Goal: Use online tool/utility: Utilize a website feature to perform a specific function

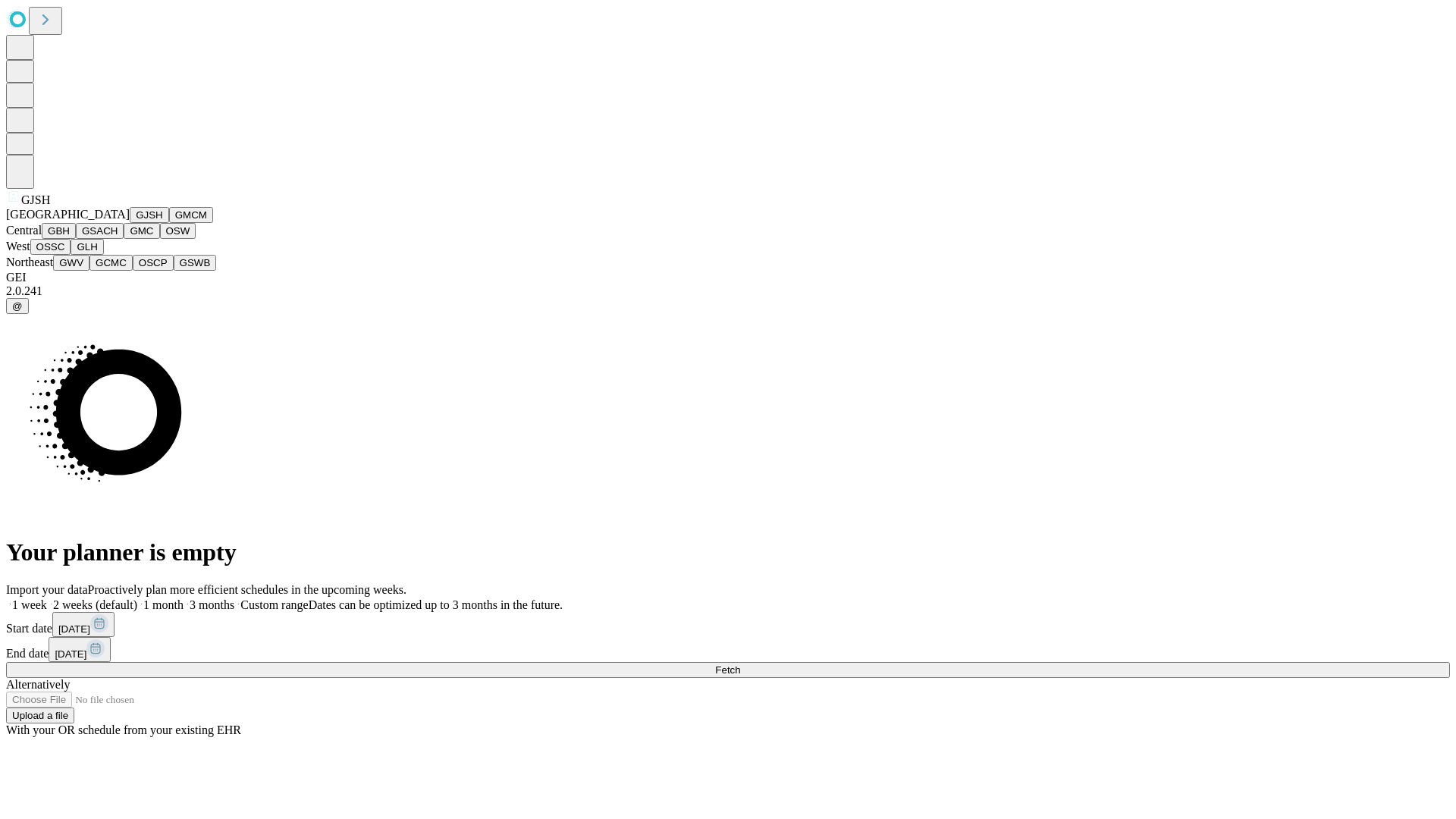
click at [129, 223] on button "GJSH" at bounding box center [149, 215] width 39 height 16
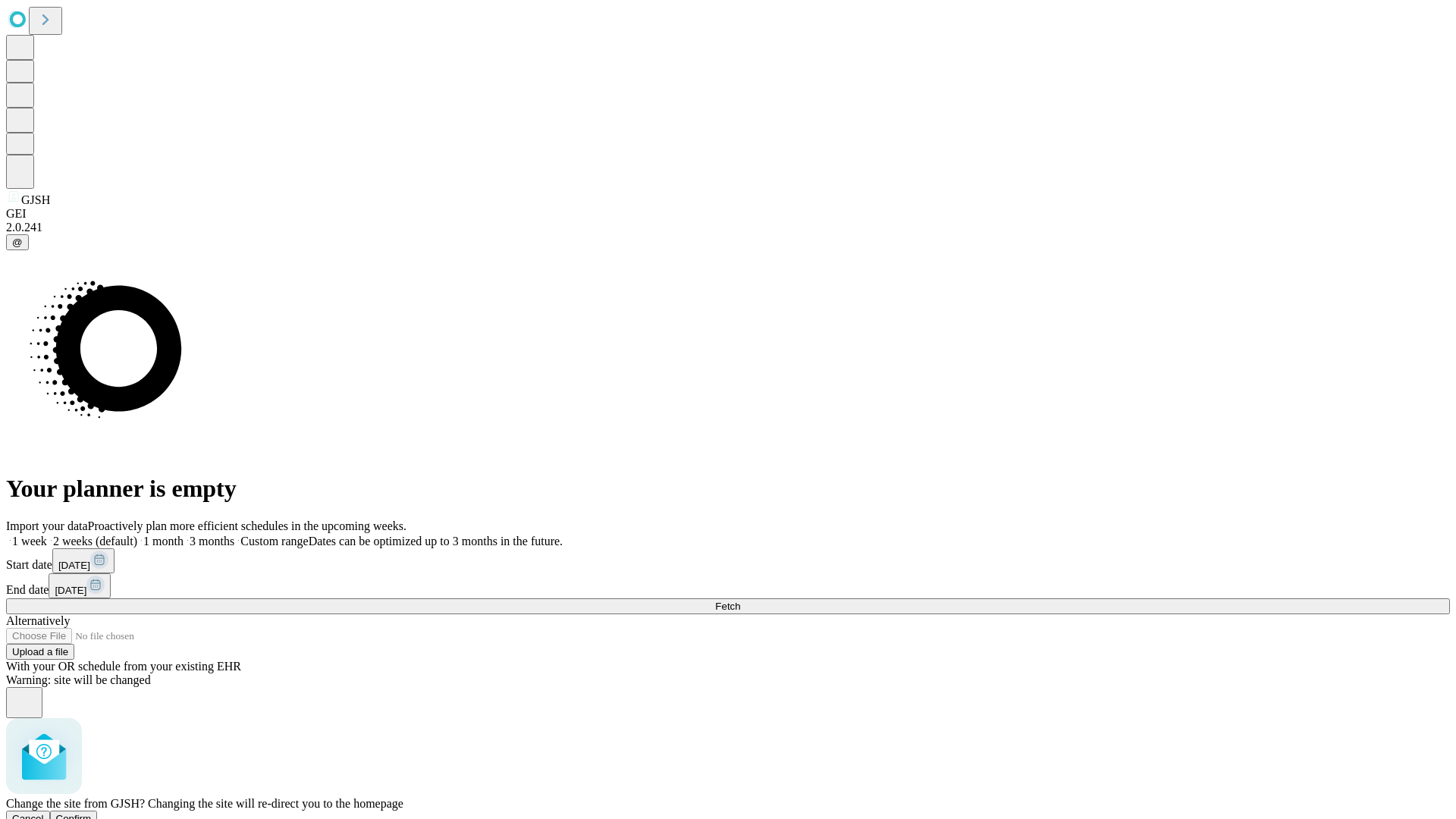
click at [92, 813] on span "Confirm" at bounding box center [74, 818] width 35 height 11
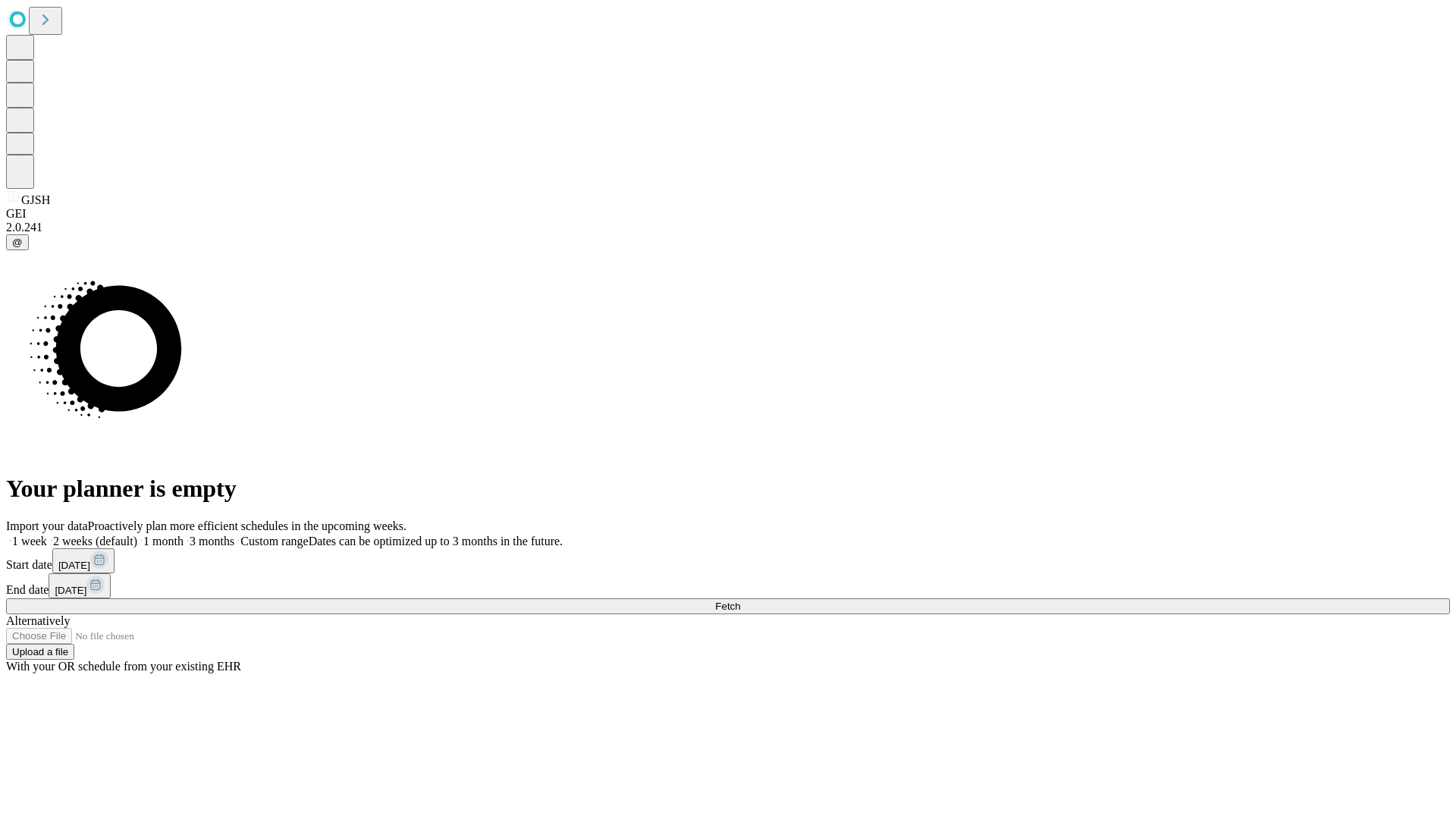
click at [137, 534] on label "2 weeks (default)" at bounding box center [92, 541] width 90 height 13
click at [740, 600] on span "Fetch" at bounding box center [728, 606] width 25 height 11
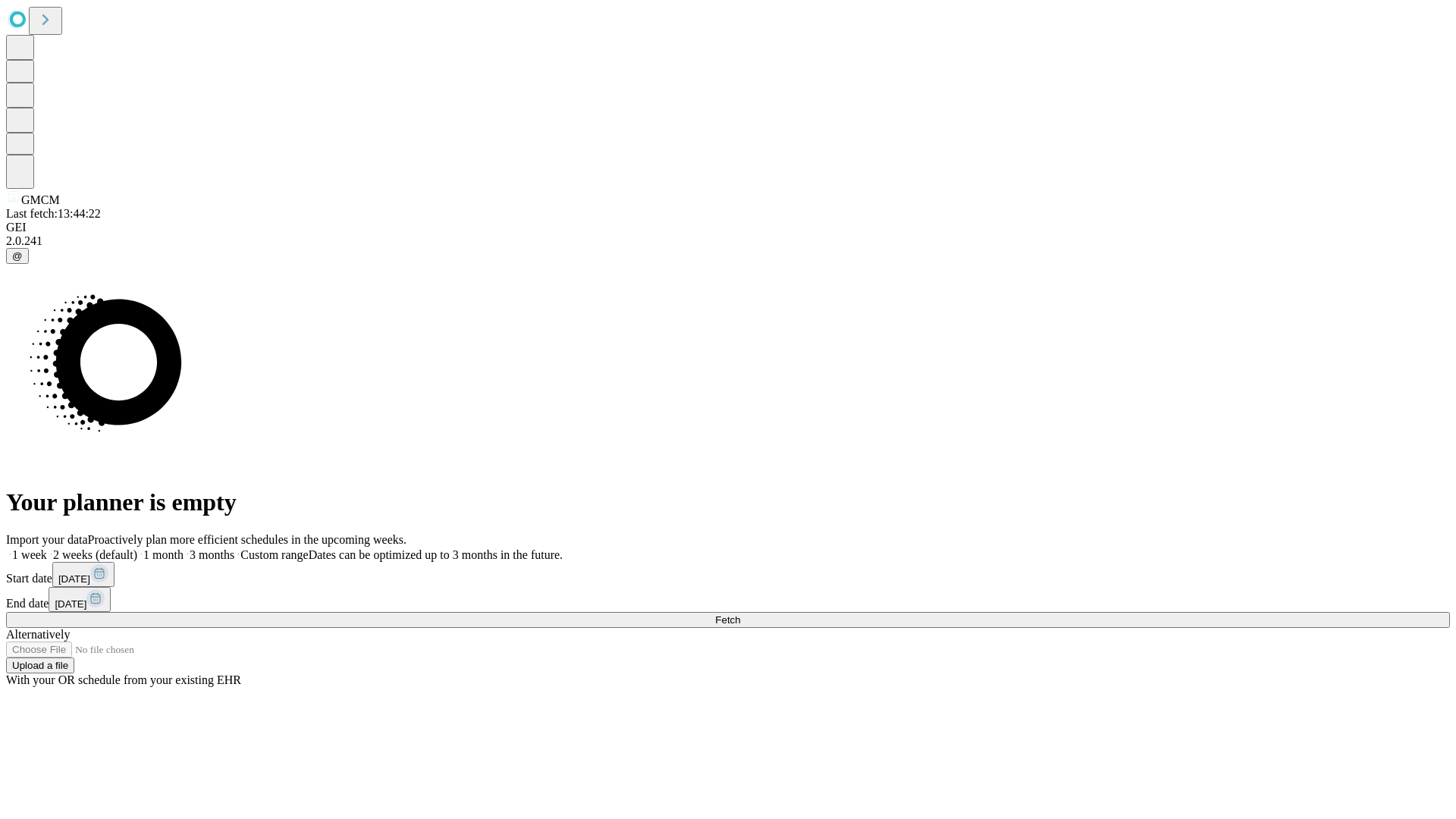
click at [137, 548] on label "2 weeks (default)" at bounding box center [92, 555] width 90 height 13
click at [740, 614] on span "Fetch" at bounding box center [728, 620] width 25 height 11
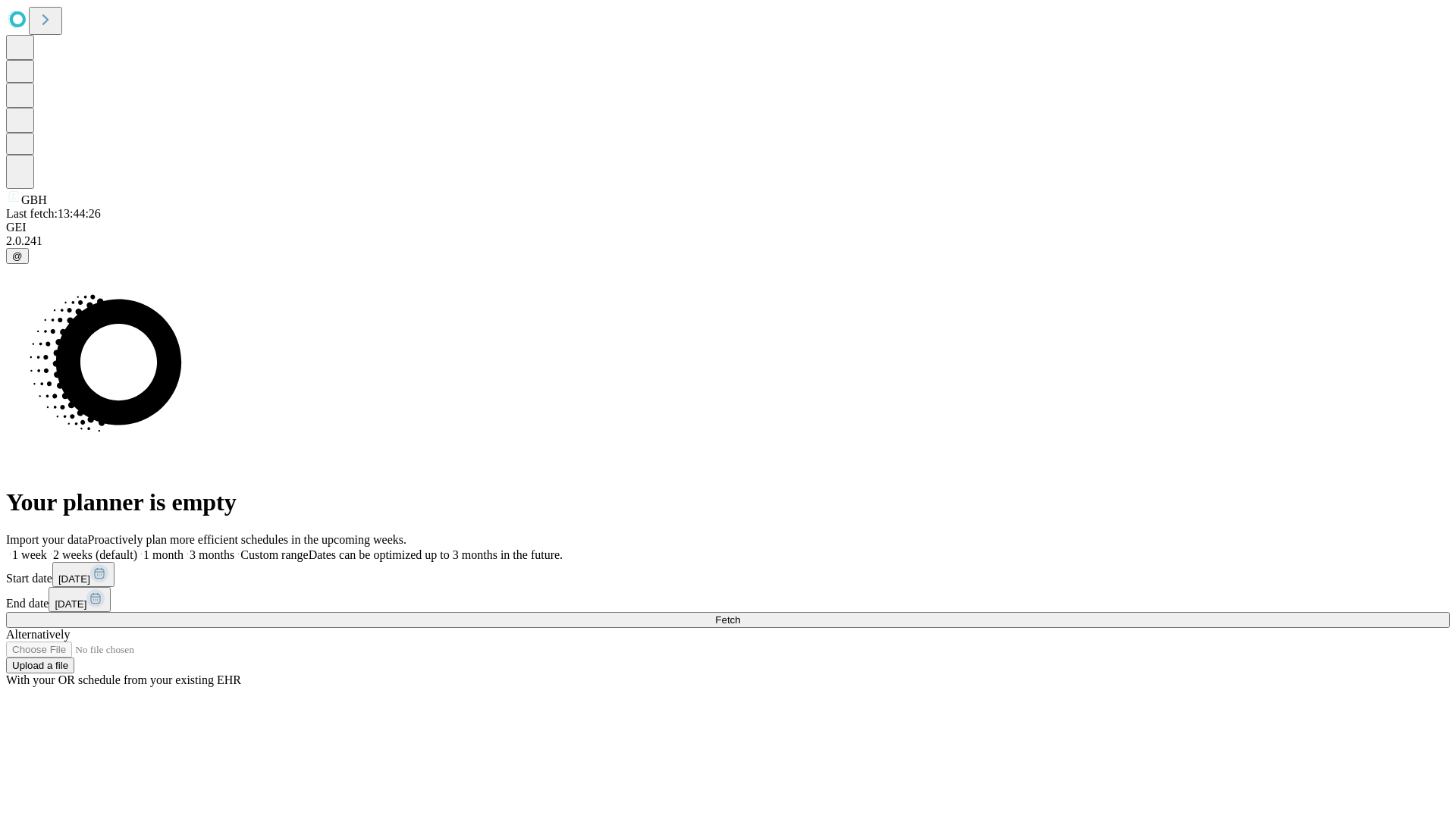
click at [137, 548] on label "2 weeks (default)" at bounding box center [92, 555] width 90 height 13
click at [740, 614] on span "Fetch" at bounding box center [728, 620] width 25 height 11
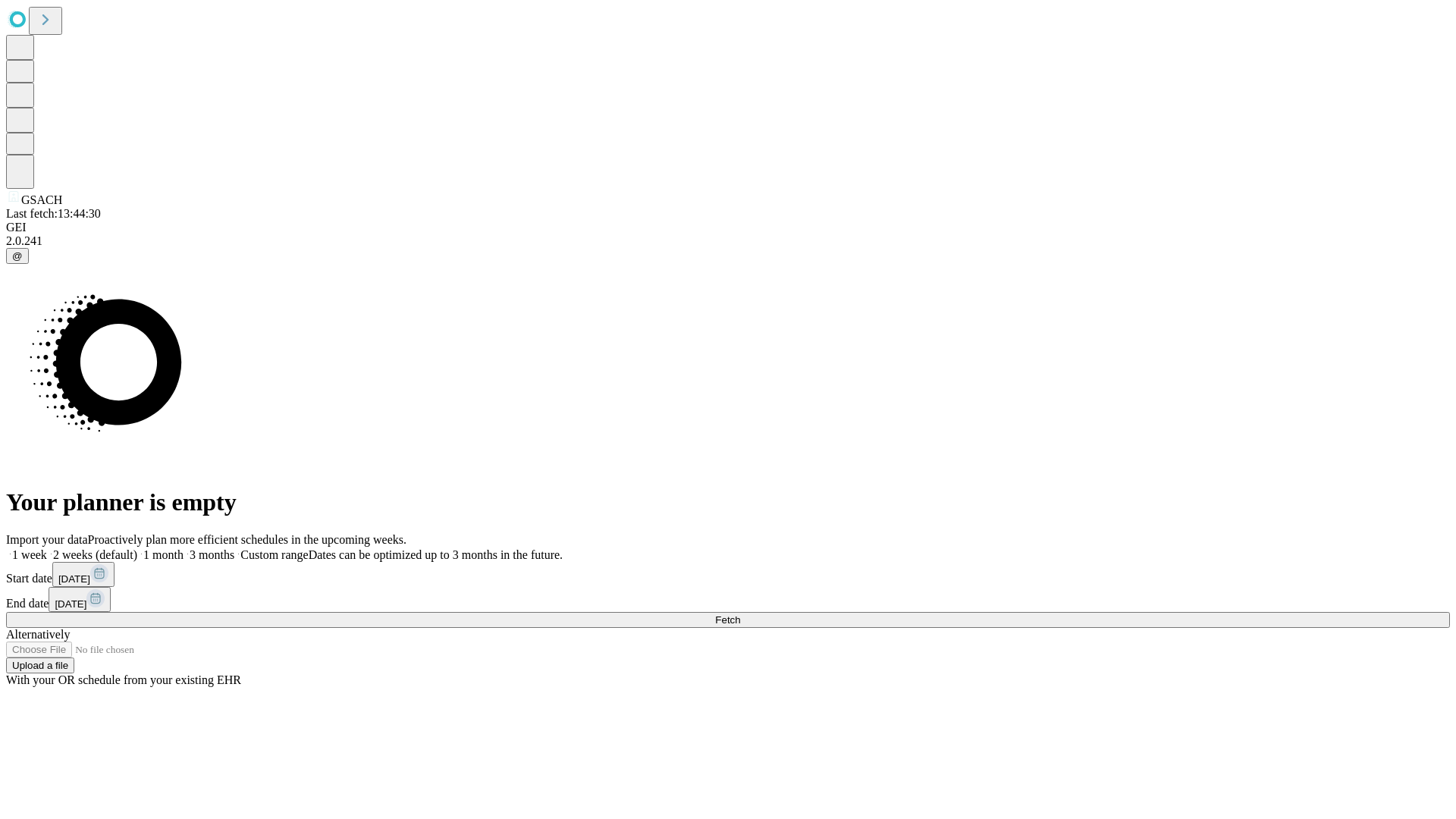
click at [137, 548] on label "2 weeks (default)" at bounding box center [92, 555] width 90 height 13
click at [740, 614] on span "Fetch" at bounding box center [728, 620] width 25 height 11
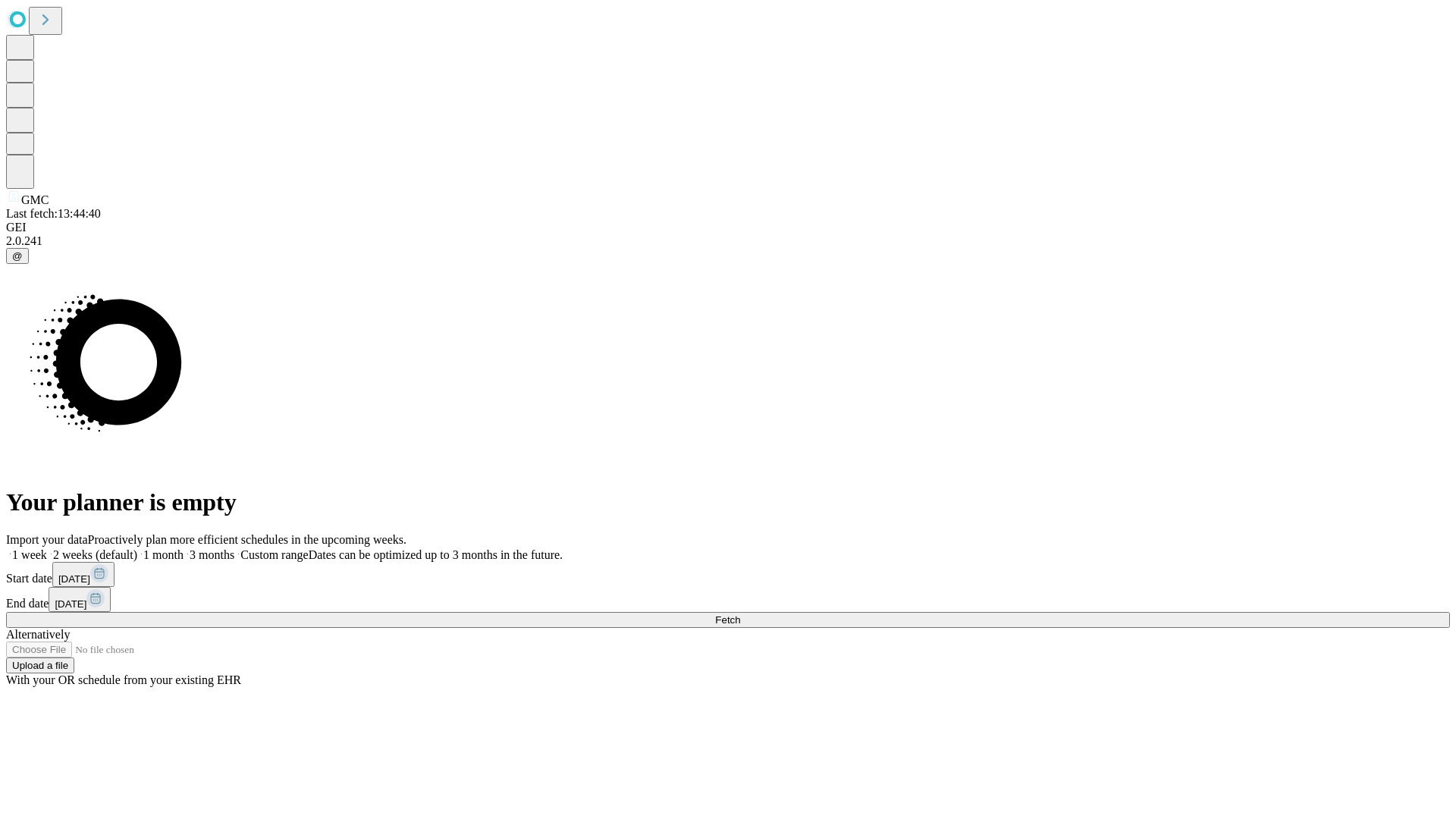
click at [137, 548] on label "2 weeks (default)" at bounding box center [92, 555] width 90 height 13
click at [740, 614] on span "Fetch" at bounding box center [728, 620] width 25 height 11
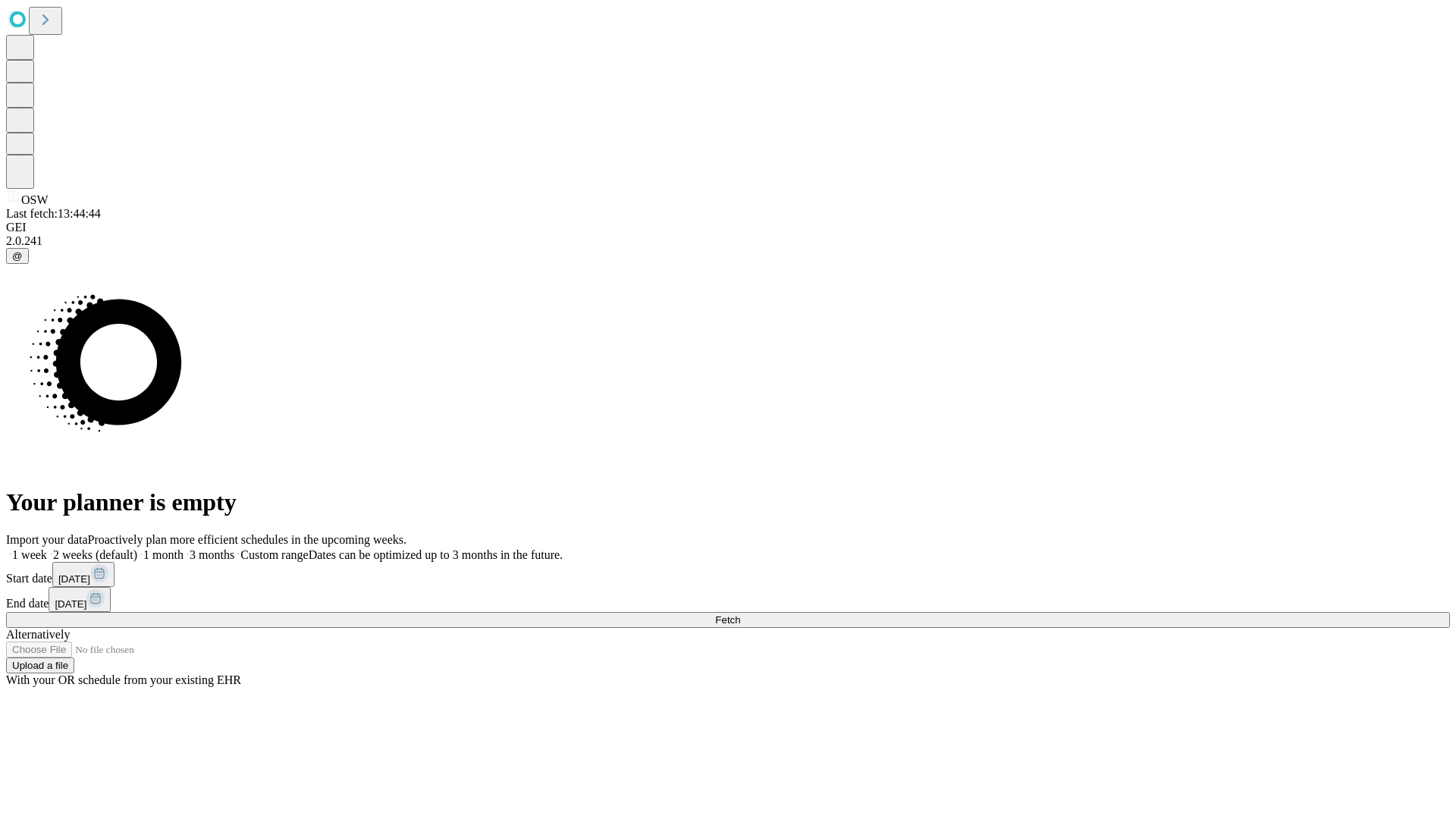
click at [137, 548] on label "2 weeks (default)" at bounding box center [92, 555] width 90 height 13
click at [740, 614] on span "Fetch" at bounding box center [728, 620] width 25 height 11
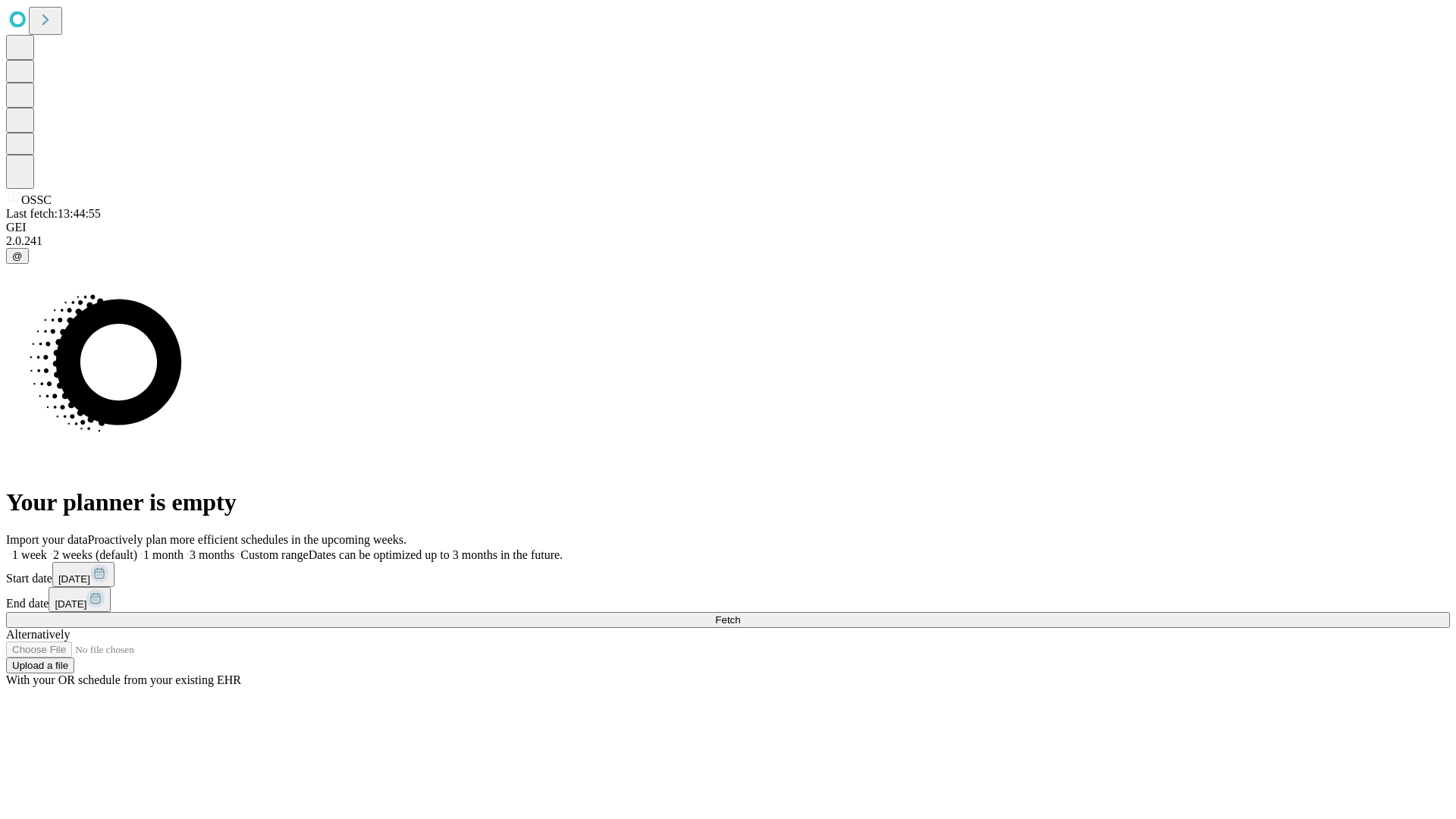
click at [137, 548] on label "2 weeks (default)" at bounding box center [92, 555] width 90 height 13
click at [740, 614] on span "Fetch" at bounding box center [728, 620] width 25 height 11
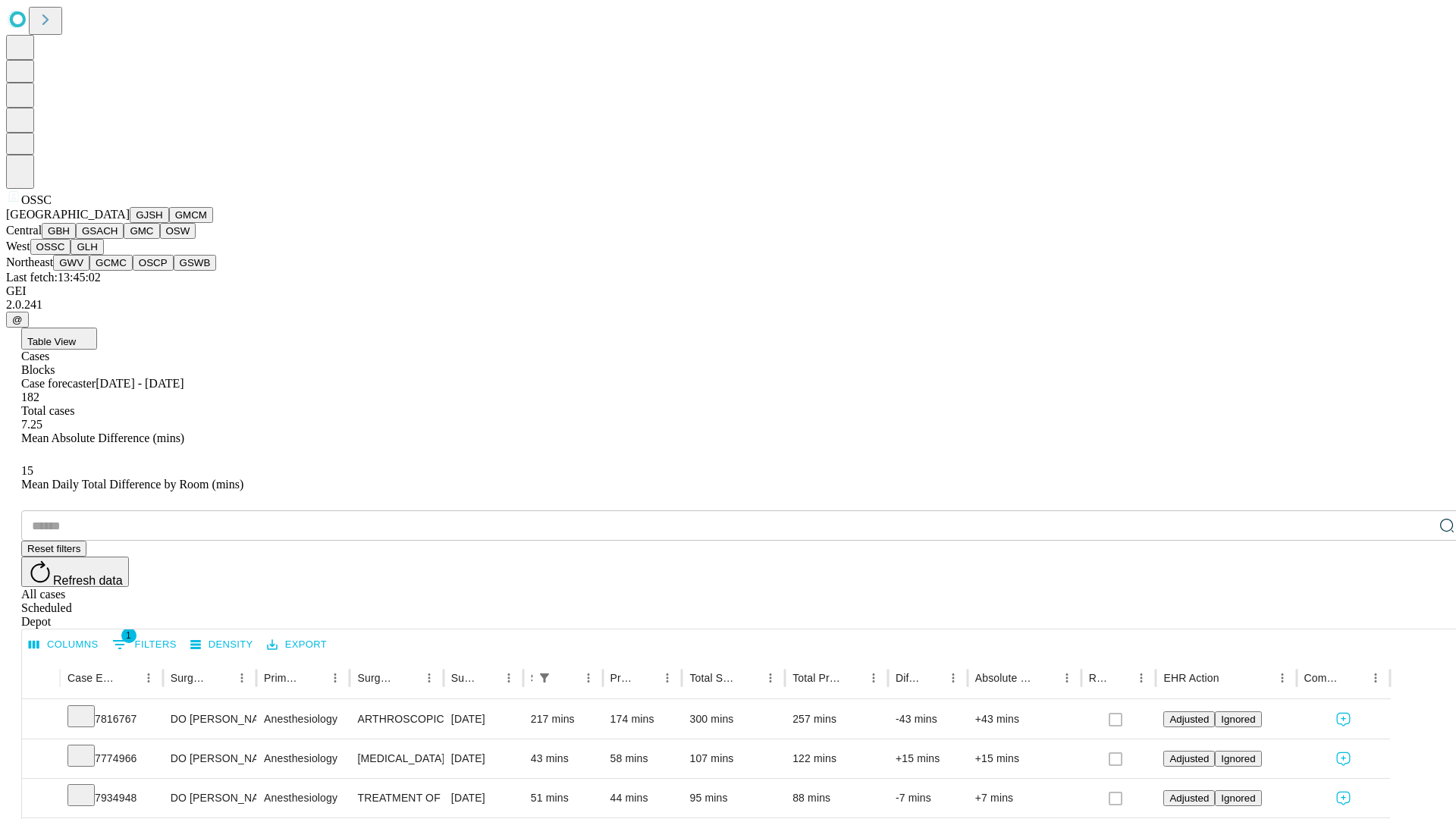
click at [103, 255] on button "GLH" at bounding box center [87, 247] width 33 height 16
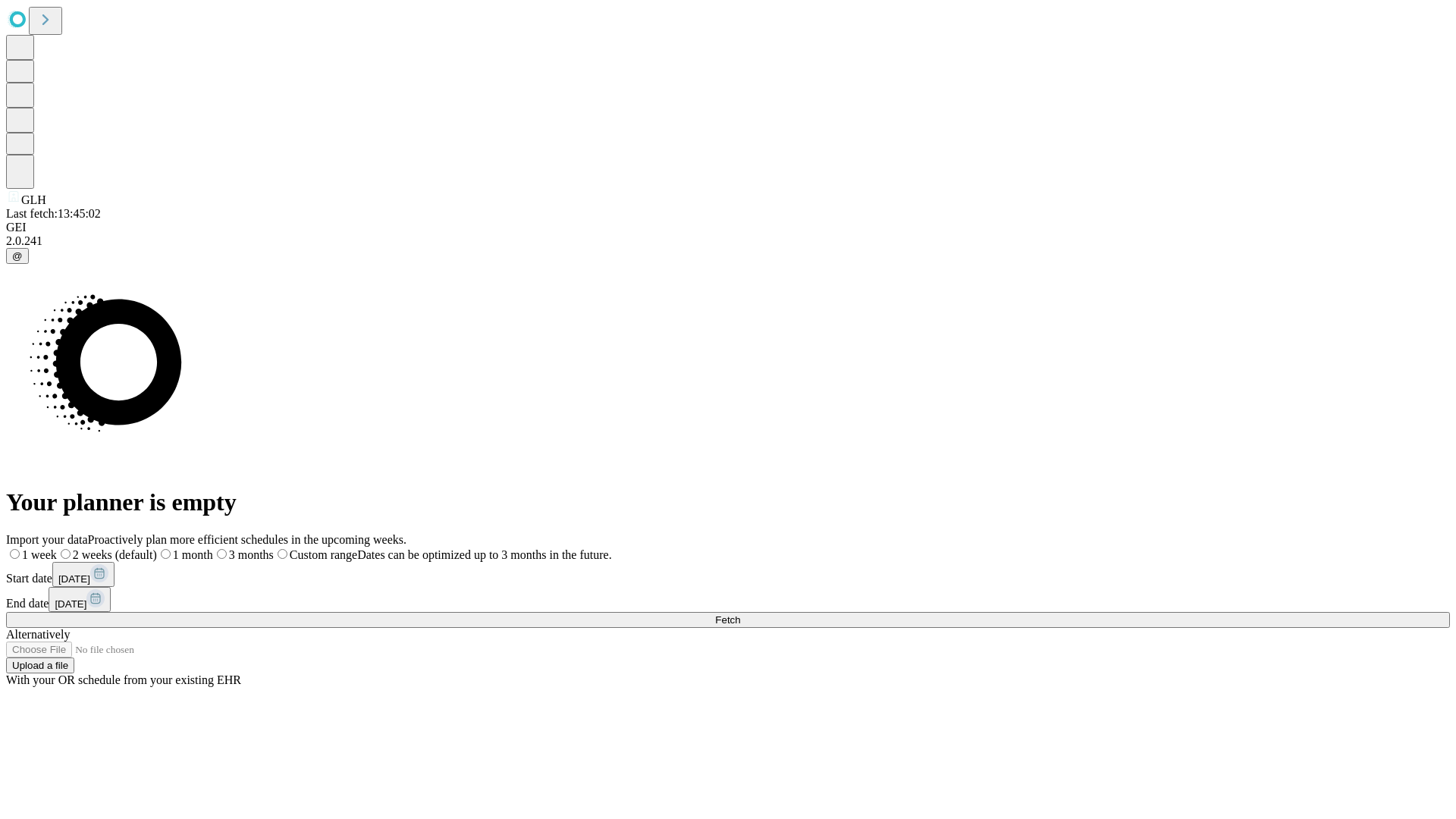
click at [157, 548] on label "2 weeks (default)" at bounding box center [107, 555] width 100 height 13
click at [740, 614] on span "Fetch" at bounding box center [728, 620] width 25 height 11
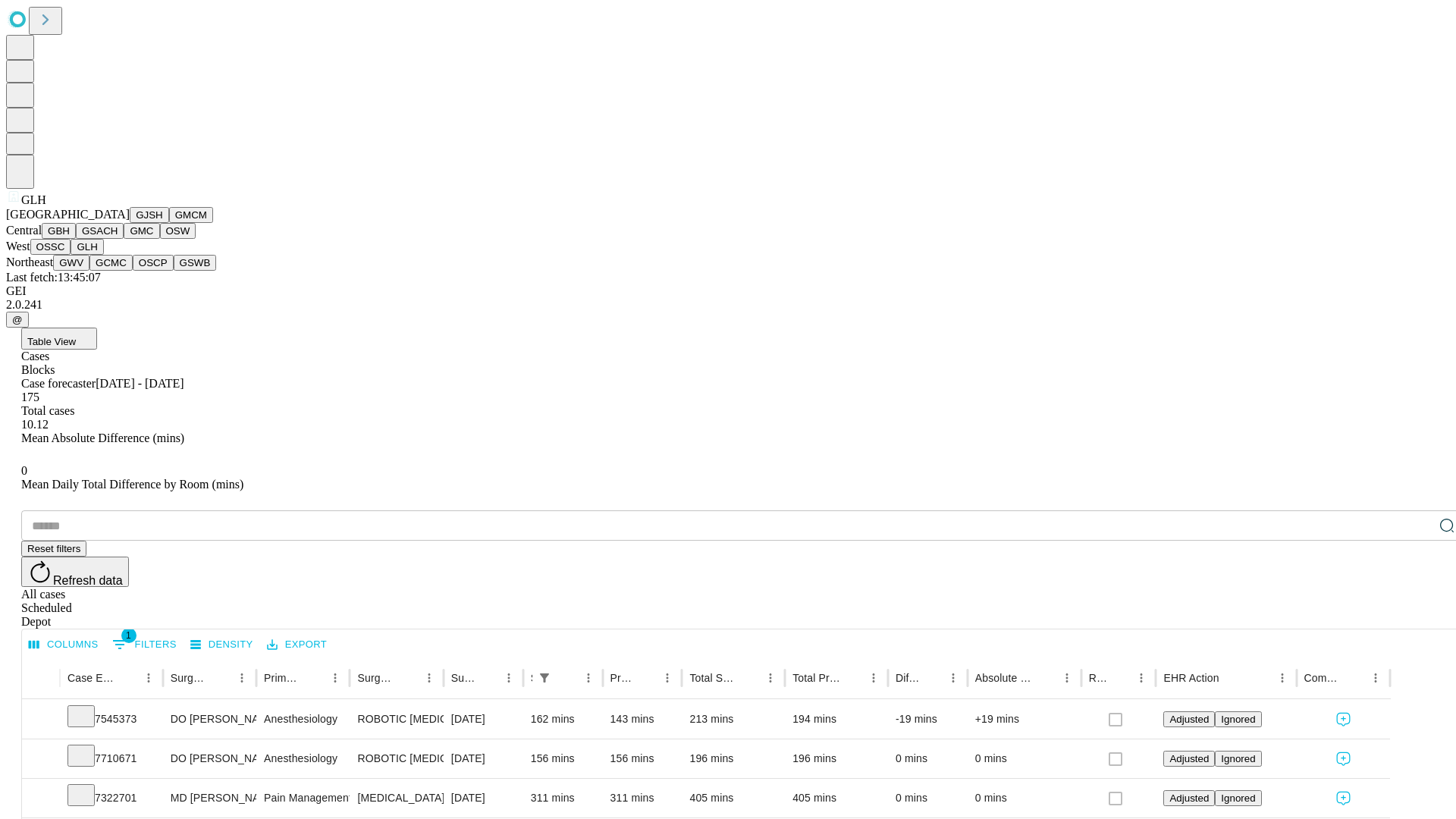
click at [89, 271] on button "GWV" at bounding box center [71, 263] width 36 height 16
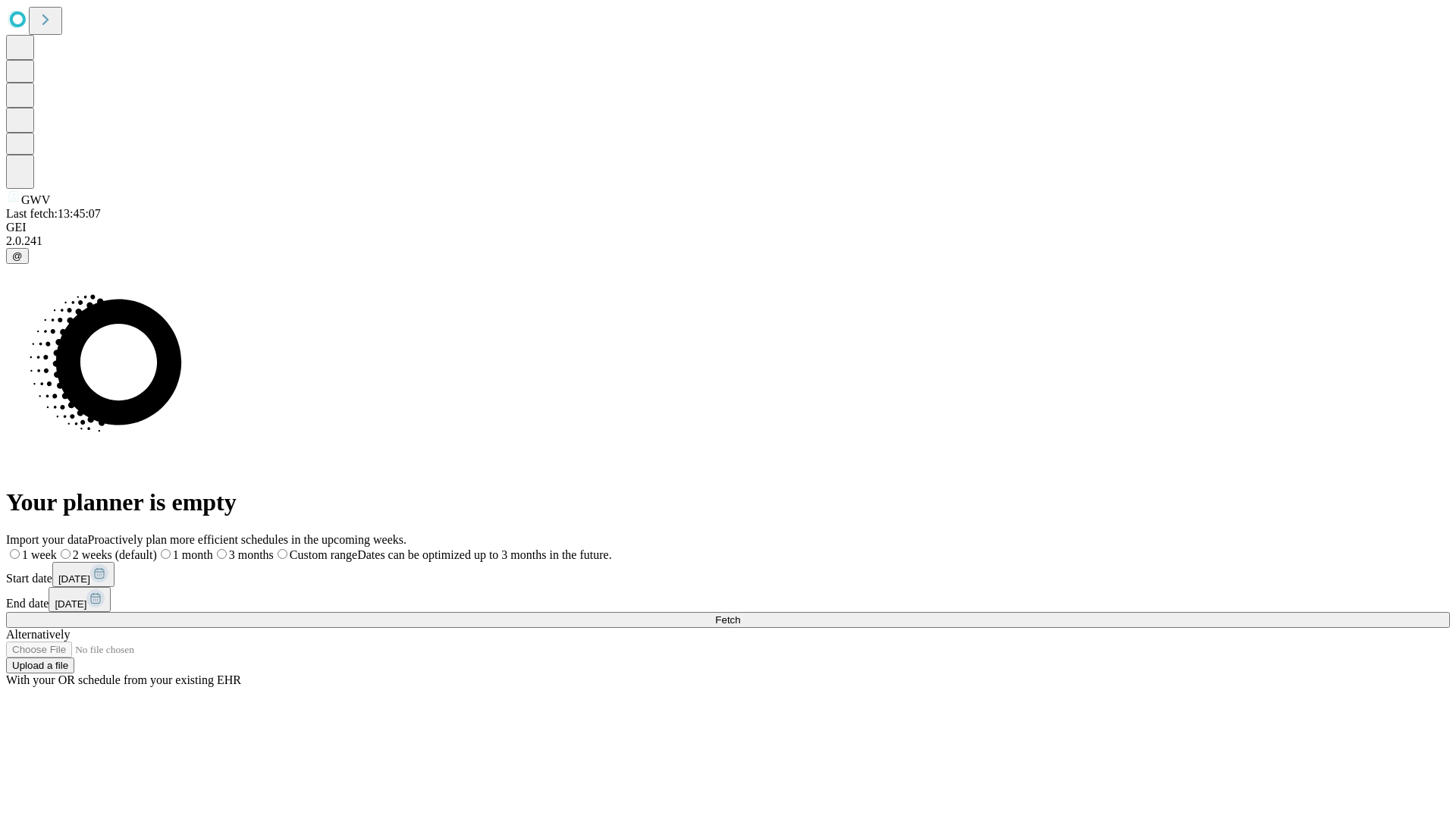
click at [157, 548] on label "2 weeks (default)" at bounding box center [107, 555] width 100 height 13
click at [740, 614] on span "Fetch" at bounding box center [728, 620] width 25 height 11
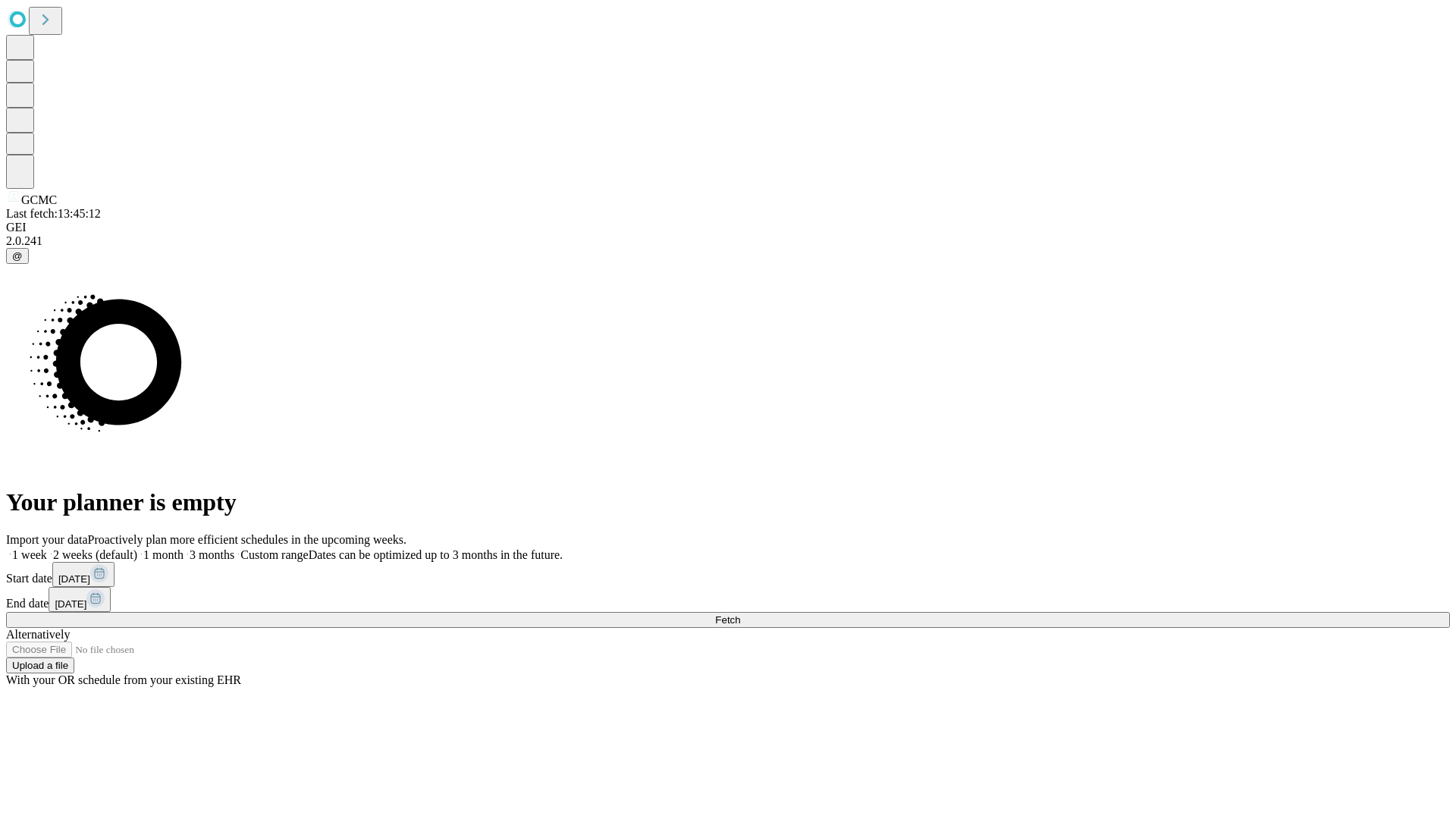
click at [740, 614] on span "Fetch" at bounding box center [728, 620] width 25 height 11
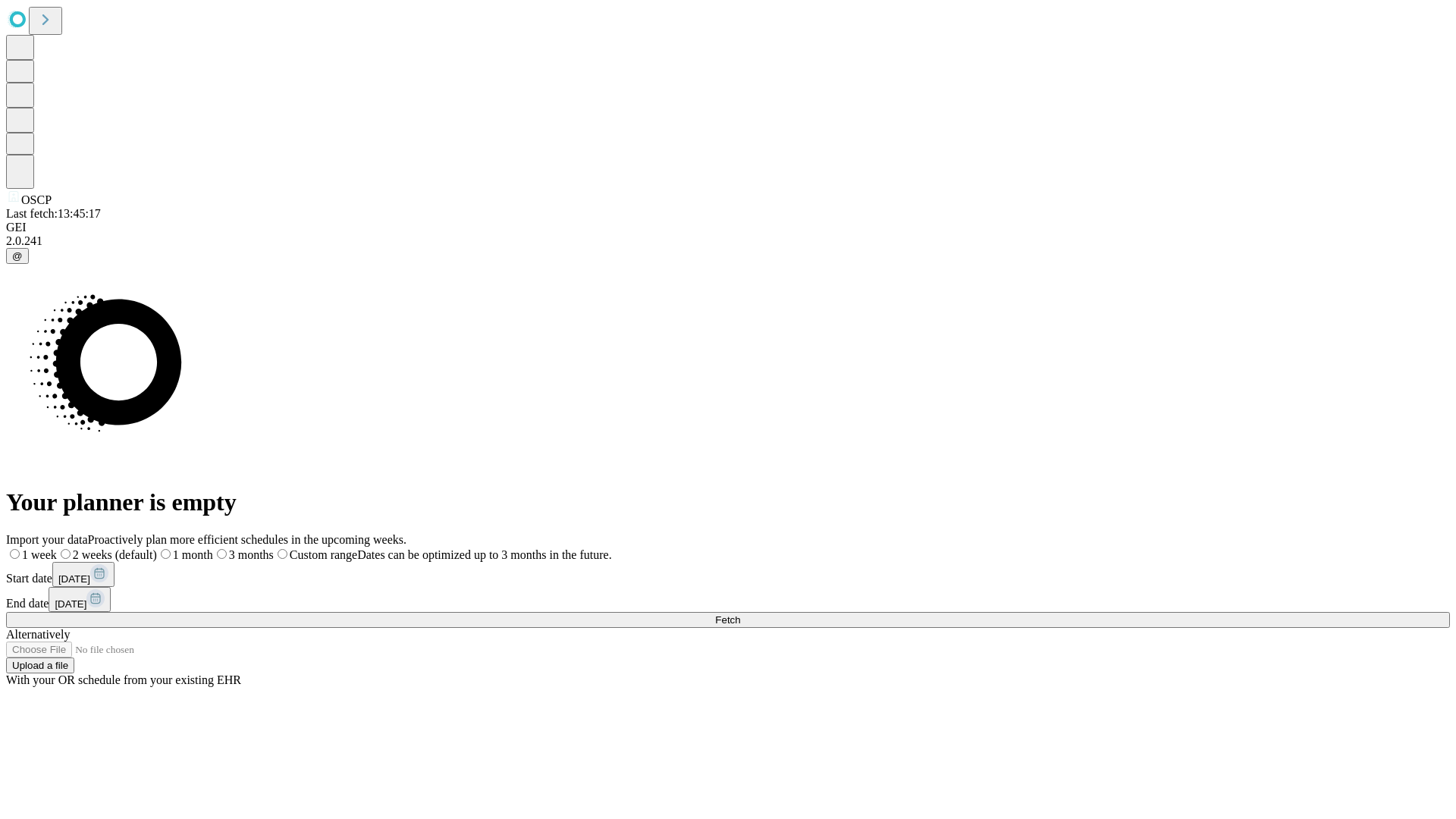
click at [157, 548] on label "2 weeks (default)" at bounding box center [107, 555] width 100 height 13
click at [740, 614] on span "Fetch" at bounding box center [728, 620] width 25 height 11
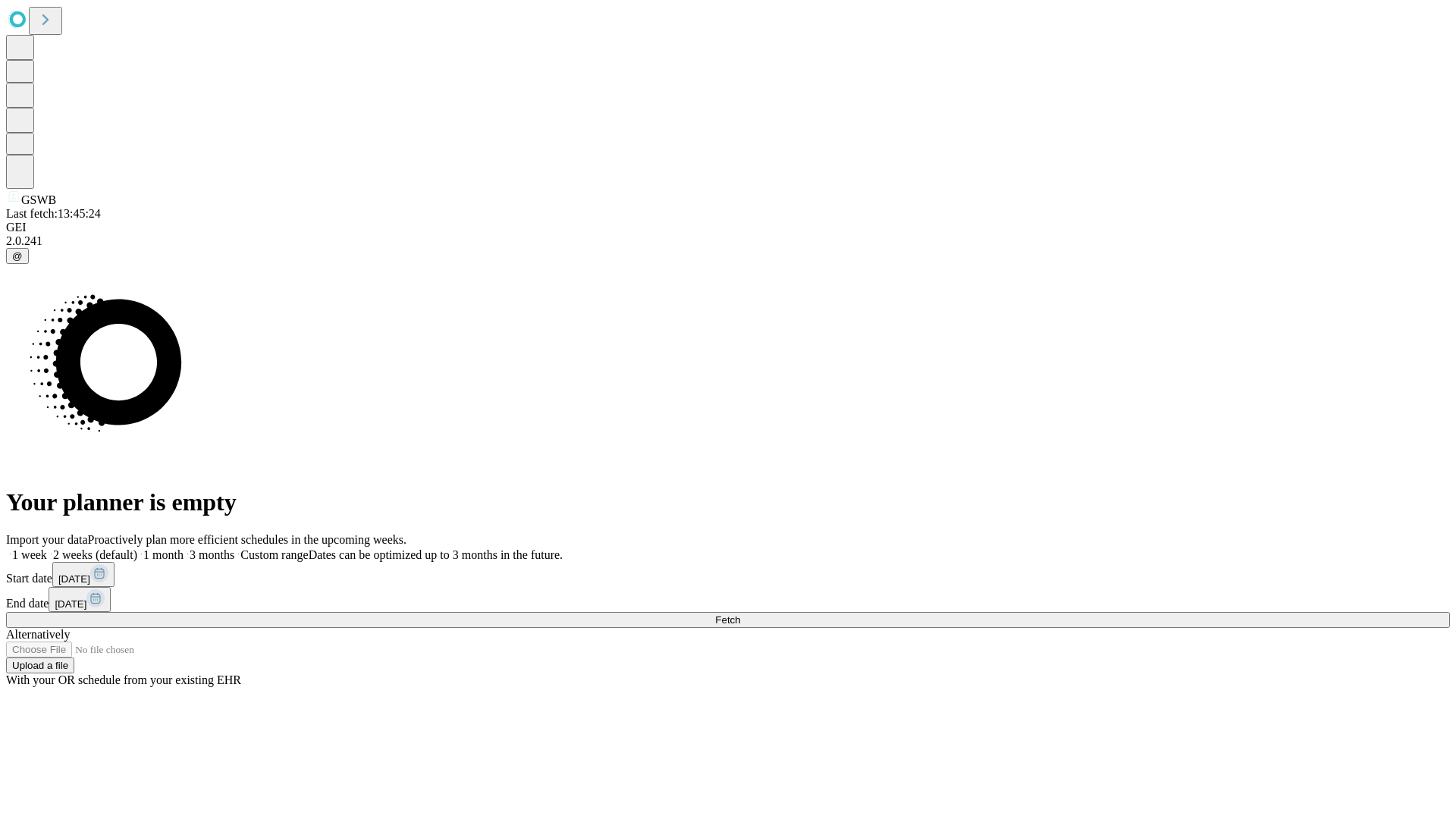
click at [740, 614] on span "Fetch" at bounding box center [728, 620] width 25 height 11
